Goal: Find specific page/section: Find specific page/section

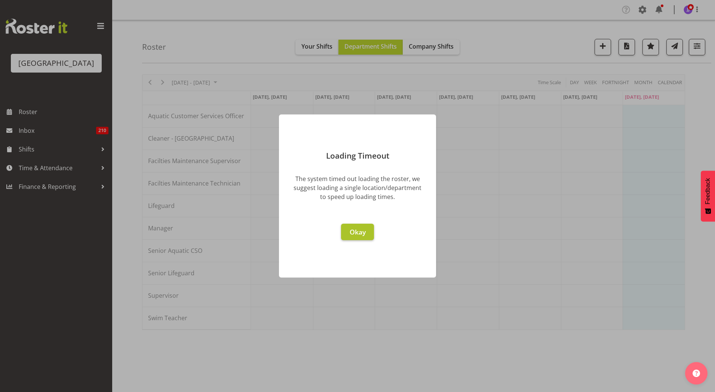
click at [357, 232] on span "Okay" at bounding box center [357, 231] width 16 height 9
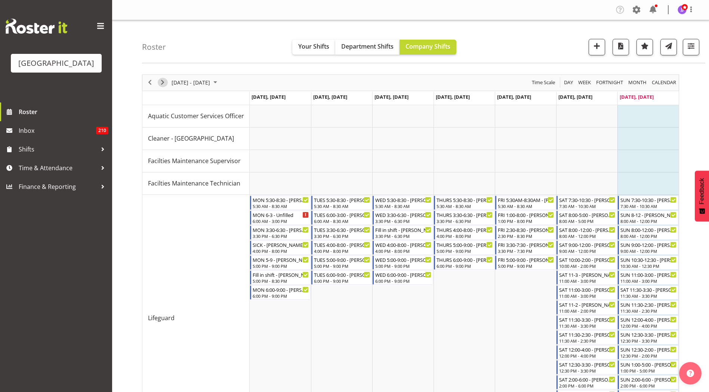
click at [164, 81] on span "Next" at bounding box center [162, 82] width 9 height 9
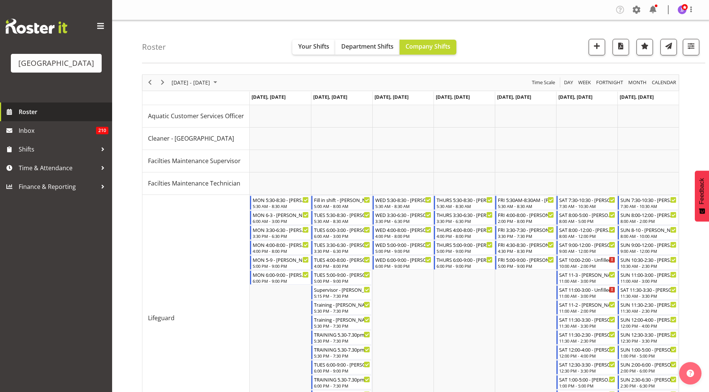
click at [18, 119] on link "Roster" at bounding box center [56, 111] width 112 height 19
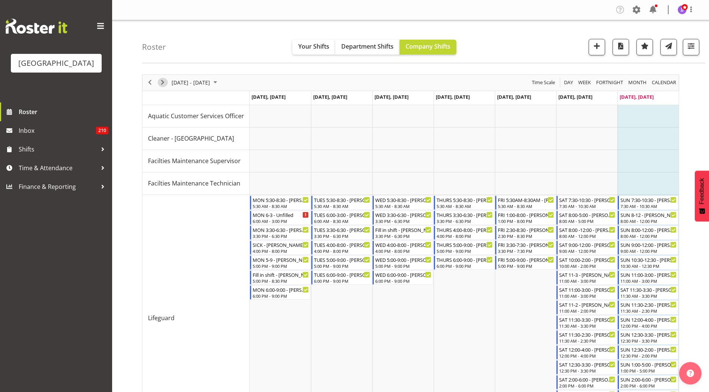
click at [164, 82] on span "Next" at bounding box center [162, 82] width 9 height 9
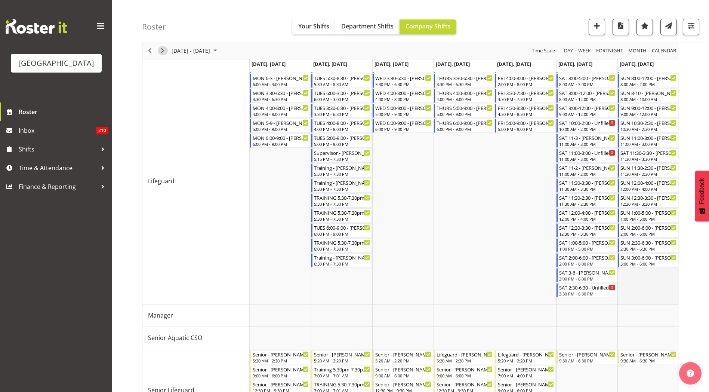
scroll to position [99, 0]
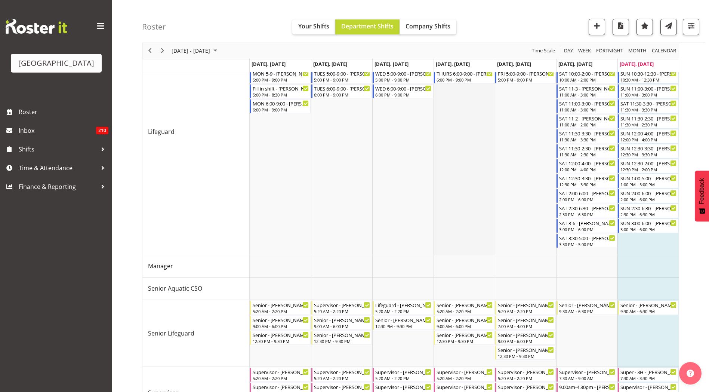
scroll to position [241, 0]
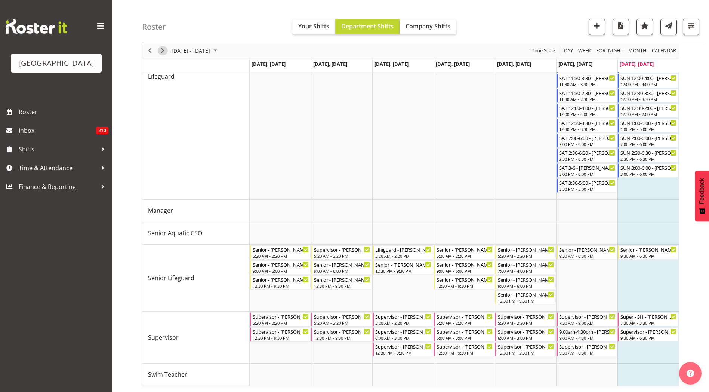
click at [161, 54] on span "Next" at bounding box center [162, 50] width 9 height 9
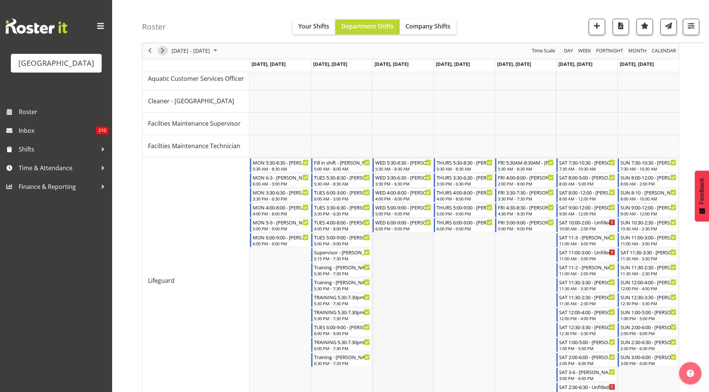
scroll to position [25, 0]
